Goal: Information Seeking & Learning: Learn about a topic

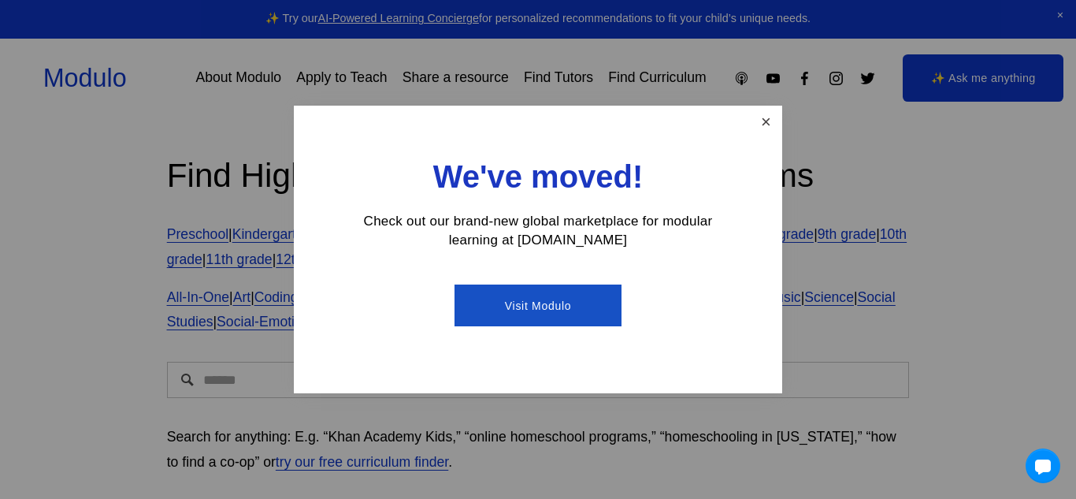
click at [759, 128] on link "Close" at bounding box center [766, 122] width 28 height 28
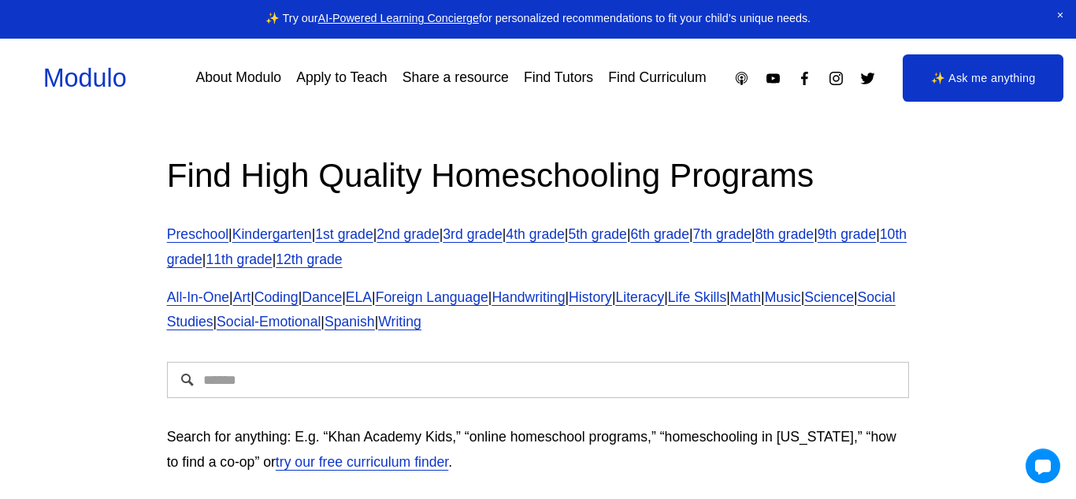
click at [584, 377] on input "Search" at bounding box center [538, 380] width 743 height 36
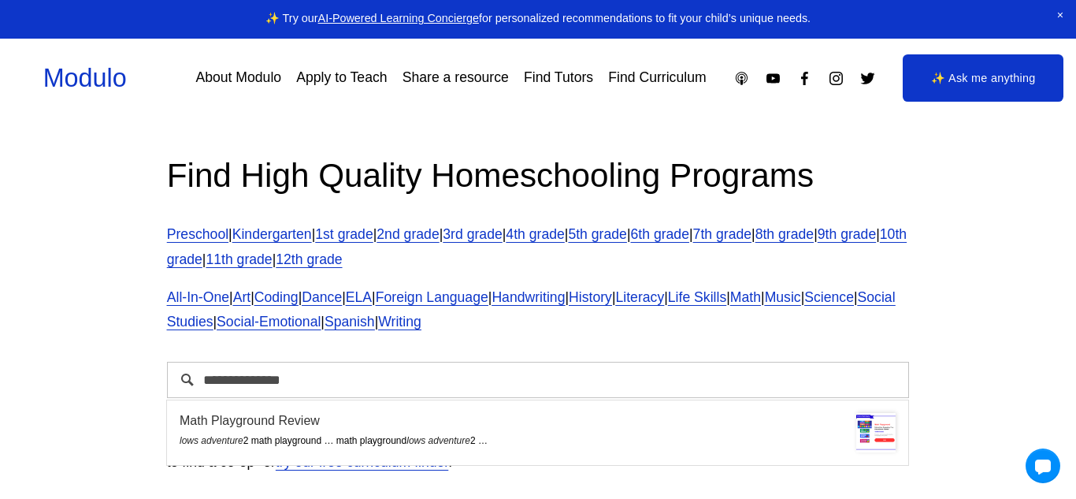
type input "**********"
click at [577, 419] on div "Math Playground Review" at bounding box center [538, 420] width 716 height 15
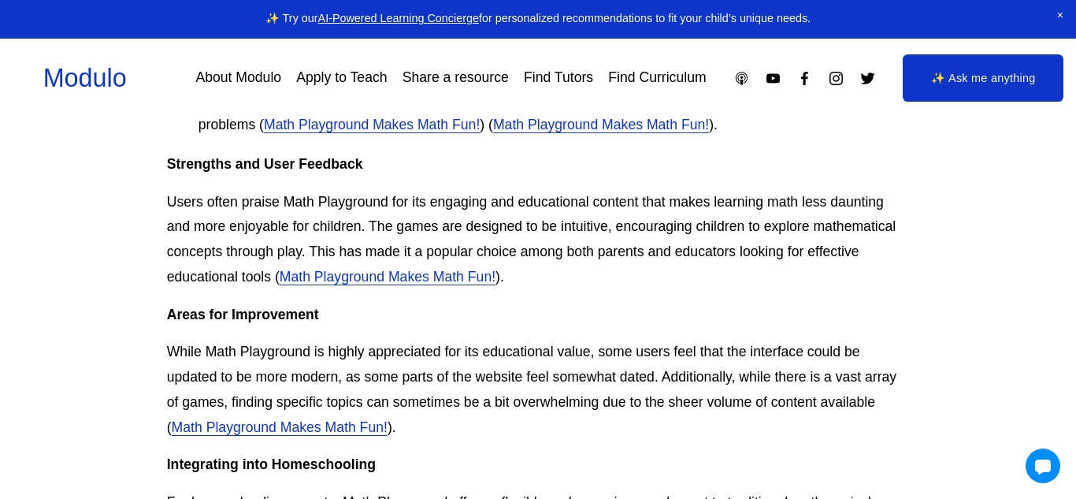
scroll to position [1569, 0]
click at [382, 426] on link "Math Playground Makes Math Fun!" at bounding box center [280, 426] width 216 height 16
